Goal: Task Accomplishment & Management: Use online tool/utility

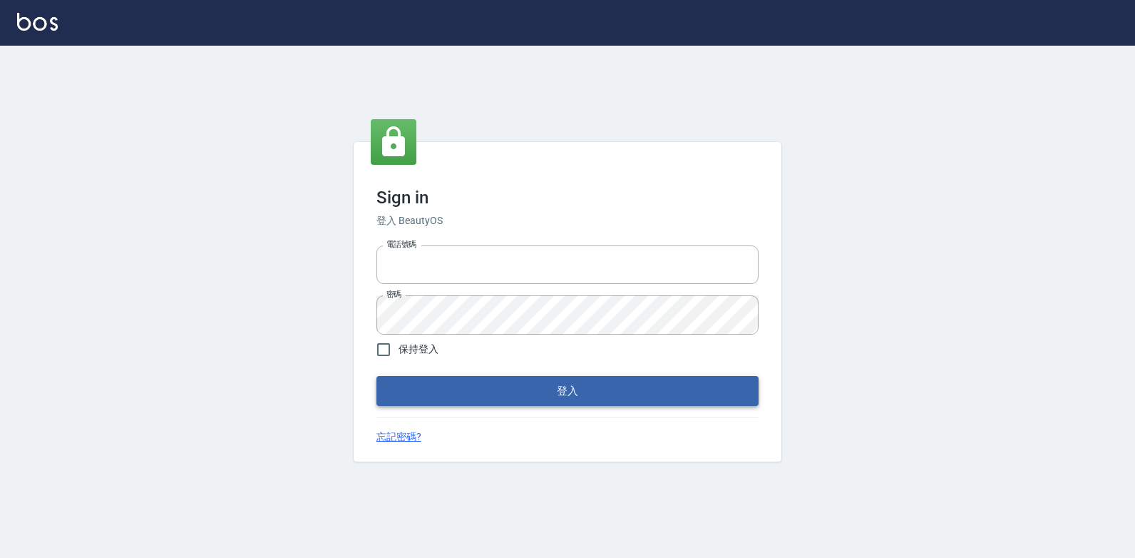
type input "047265856"
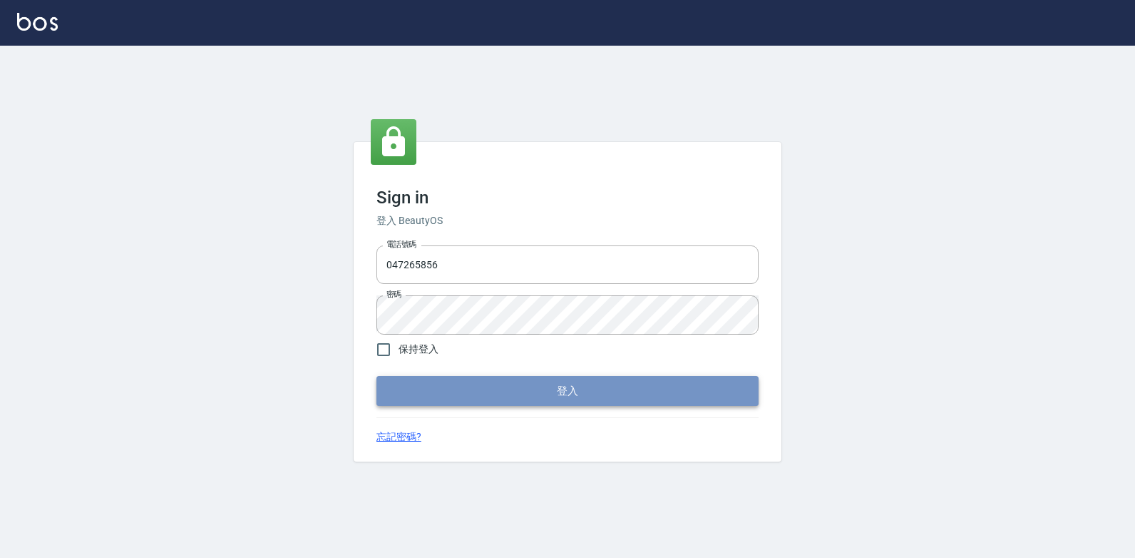
click at [622, 390] on button "登入" at bounding box center [567, 391] width 382 height 30
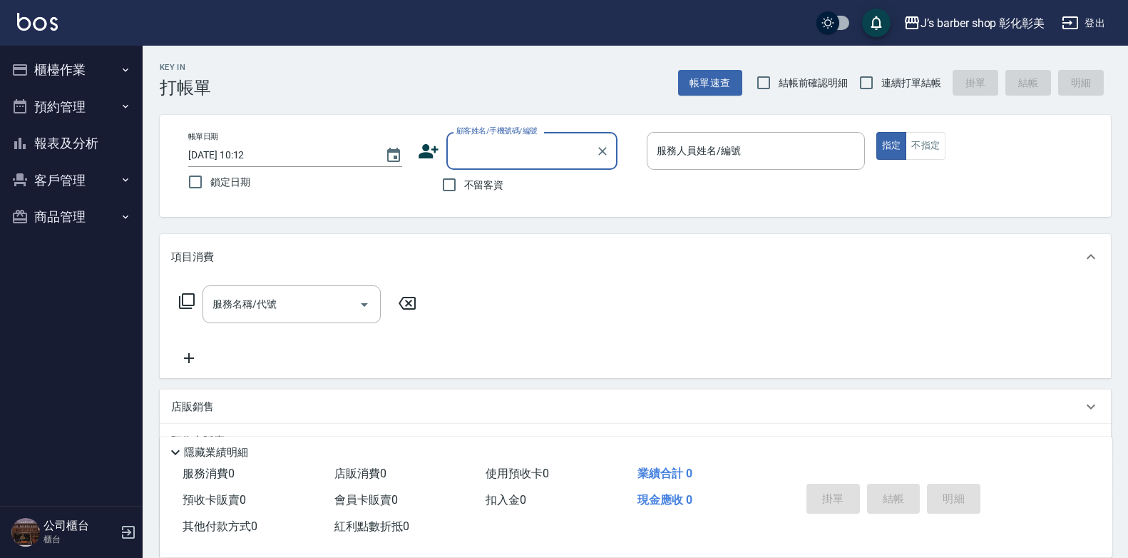
click at [95, 98] on button "預約管理" at bounding box center [71, 106] width 131 height 37
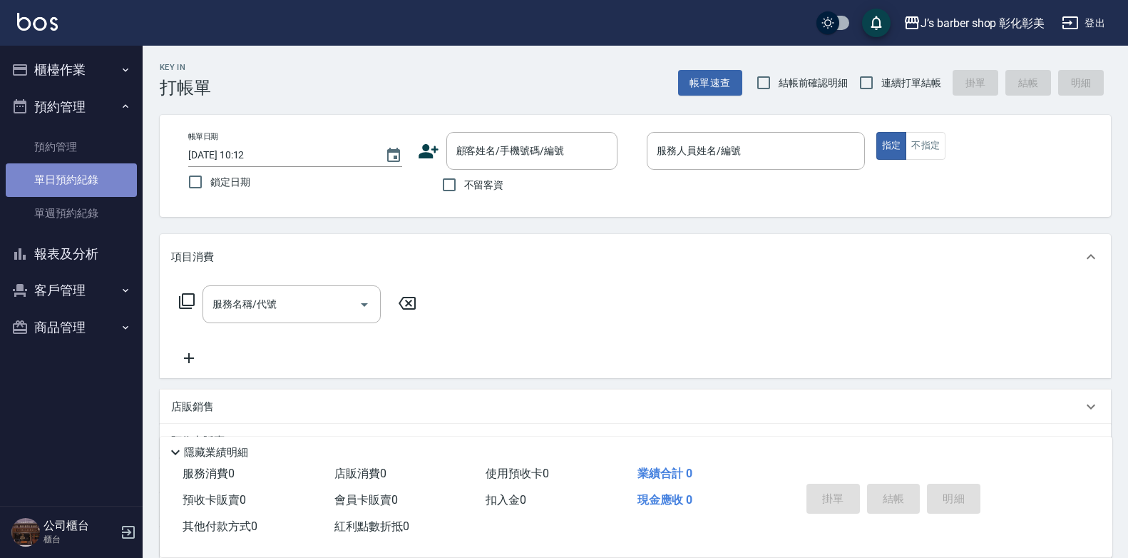
click at [83, 179] on link "單日預約紀錄" at bounding box center [71, 179] width 131 height 33
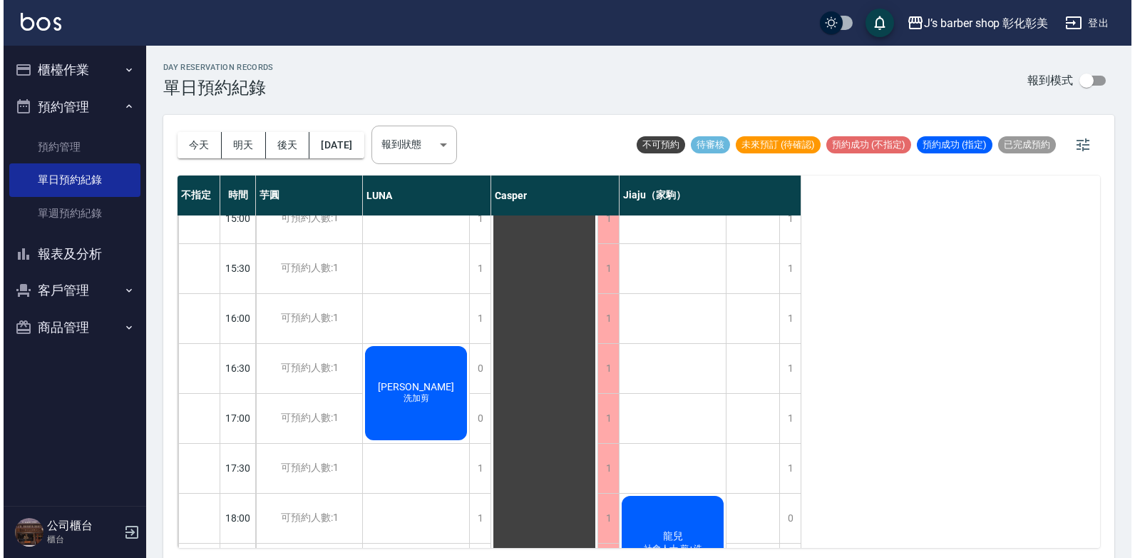
scroll to position [627, 0]
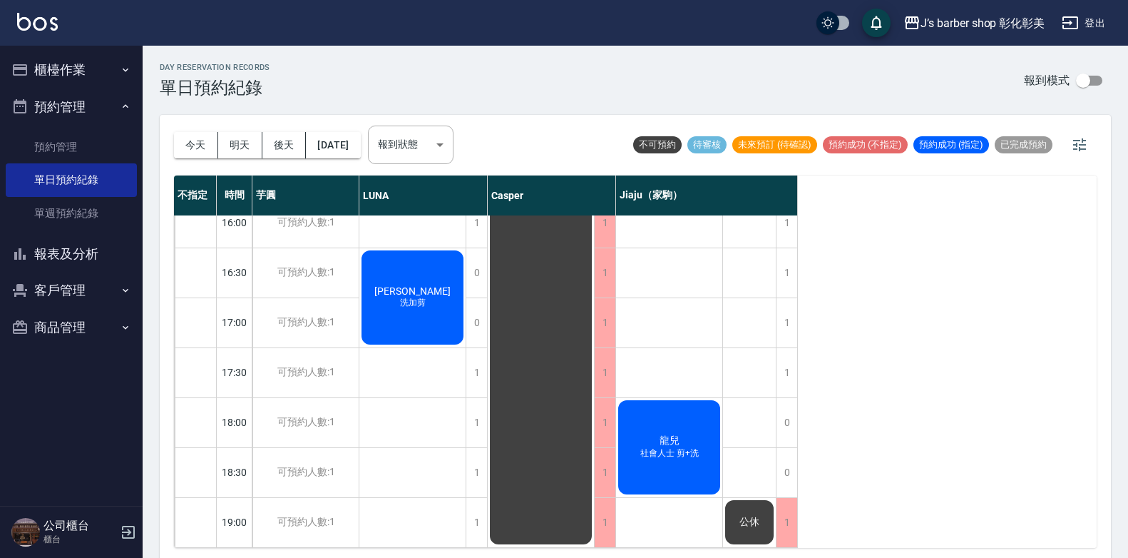
click at [101, 72] on button "櫃檯作業" at bounding box center [71, 69] width 131 height 37
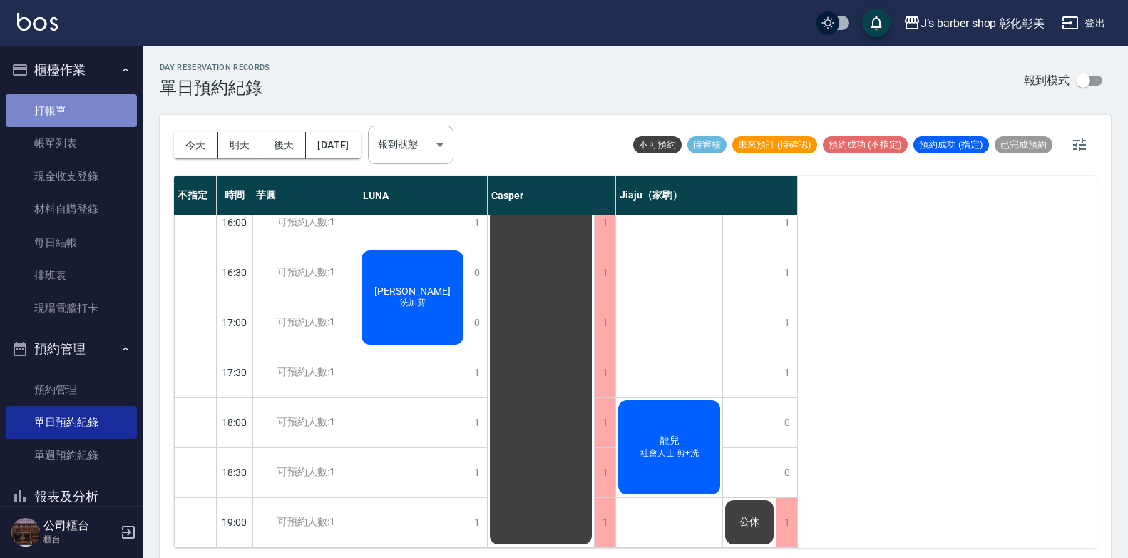
click at [94, 114] on link "打帳單" at bounding box center [71, 110] width 131 height 33
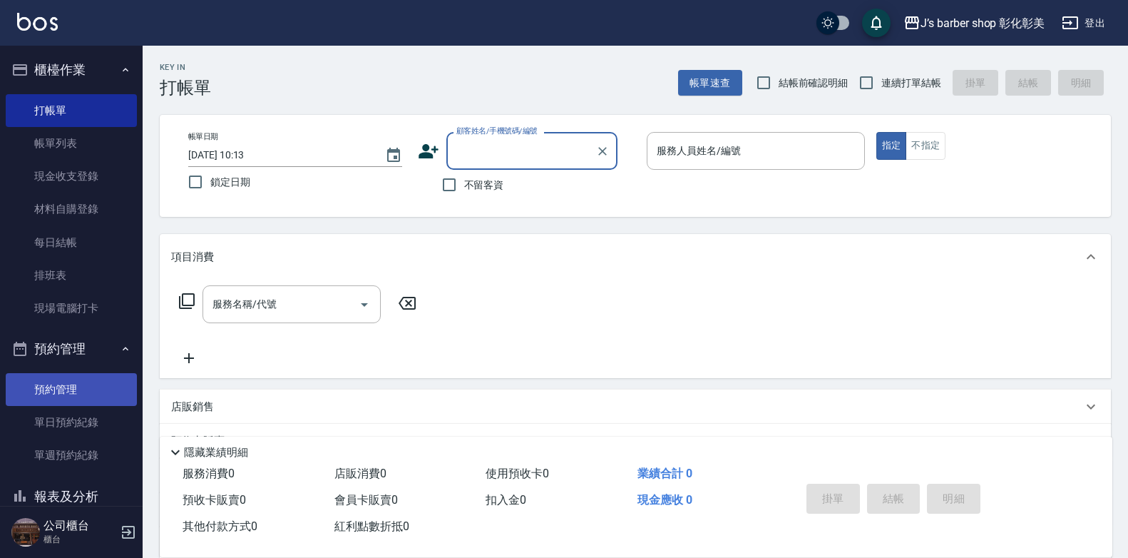
click at [46, 388] on link "預約管理" at bounding box center [71, 389] width 131 height 33
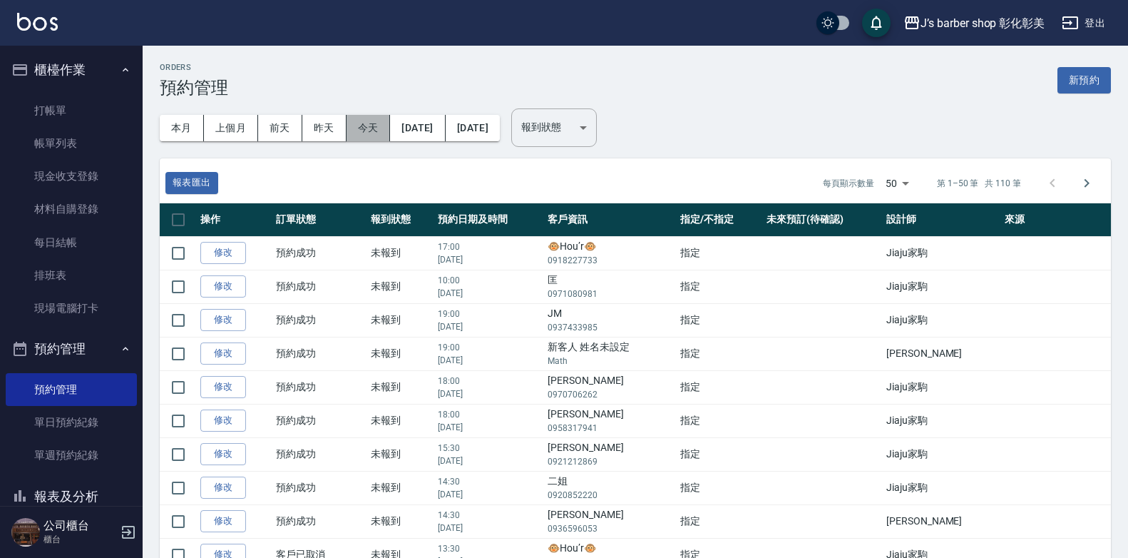
click at [366, 130] on button "今天" at bounding box center [369, 128] width 44 height 26
